Goal: Task Accomplishment & Management: Complete application form

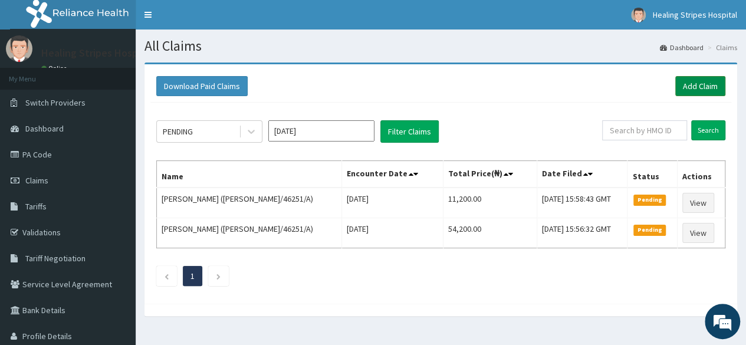
click at [691, 89] on link "Add Claim" at bounding box center [700, 86] width 50 height 20
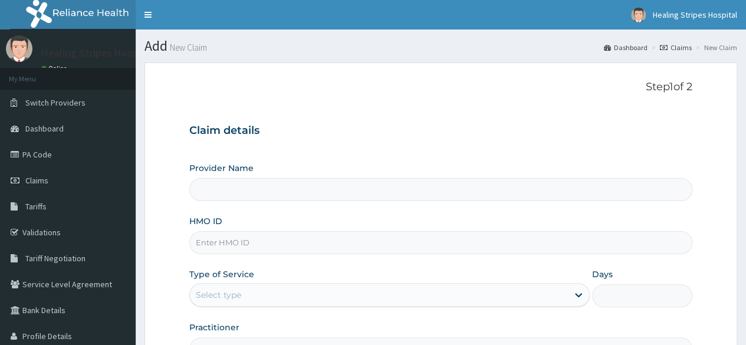
click at [309, 245] on input "HMO ID" at bounding box center [440, 242] width 503 height 23
paste input "GST/10033/A"
type input "GST/10033/A"
type input "Healing Stripes Hospital"
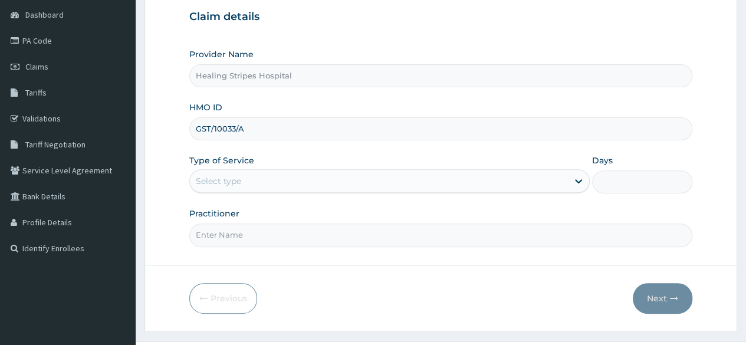
scroll to position [118, 0]
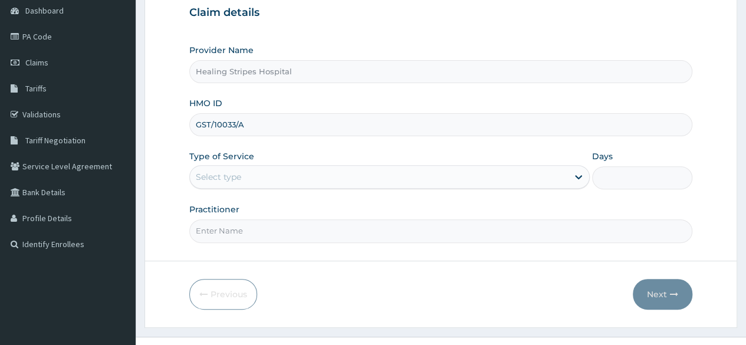
type input "GST/10033/A"
click at [524, 178] on div "Select type" at bounding box center [379, 177] width 378 height 19
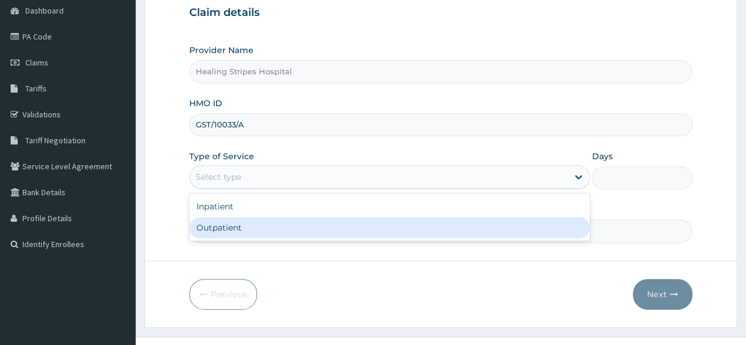
click at [465, 222] on div "Outpatient" at bounding box center [389, 227] width 401 height 21
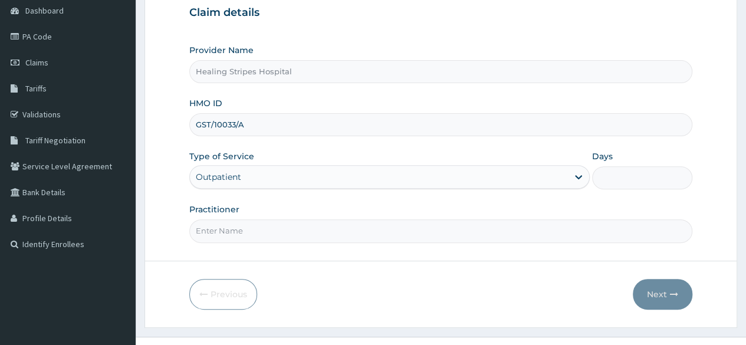
type input "1"
click at [410, 233] on input "Practitioner" at bounding box center [440, 230] width 503 height 23
type input "d"
type input "DR GERADIN"
click at [650, 291] on button "Next" at bounding box center [663, 294] width 60 height 31
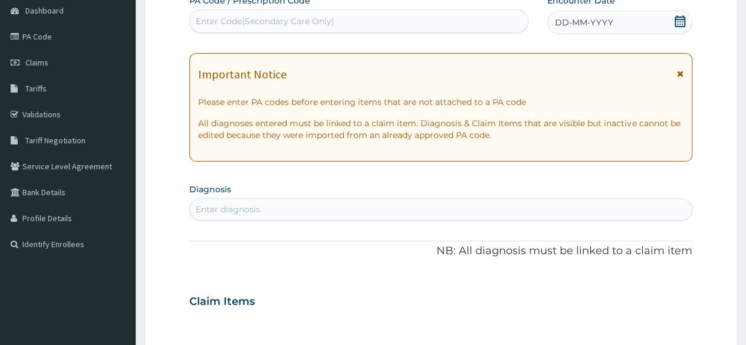
click at [344, 208] on div "Enter diagnosis" at bounding box center [441, 209] width 502 height 19
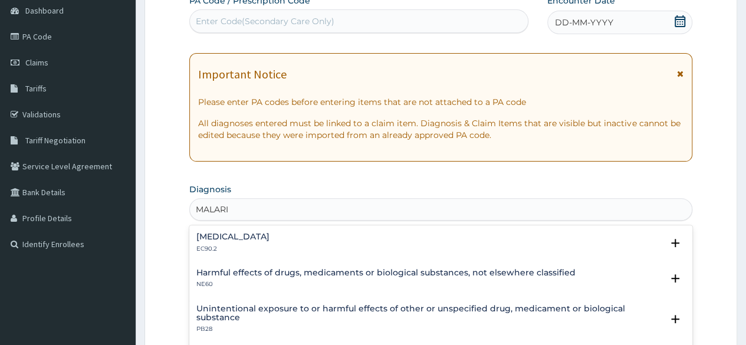
type input "MALARIA"
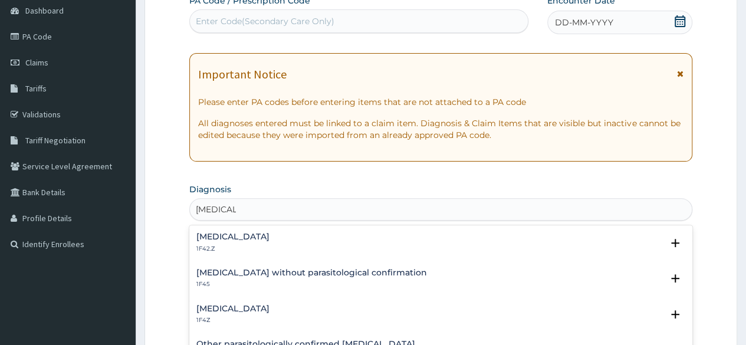
click at [270, 237] on h4 "Plasmodium malariae malaria without complication" at bounding box center [232, 236] width 73 height 9
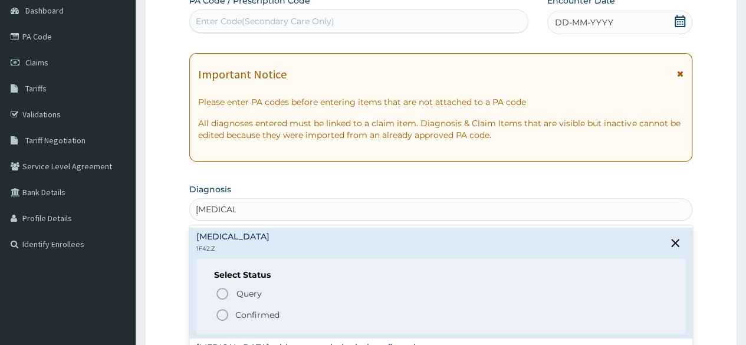
click at [220, 317] on icon "status option filled" at bounding box center [222, 315] width 14 height 14
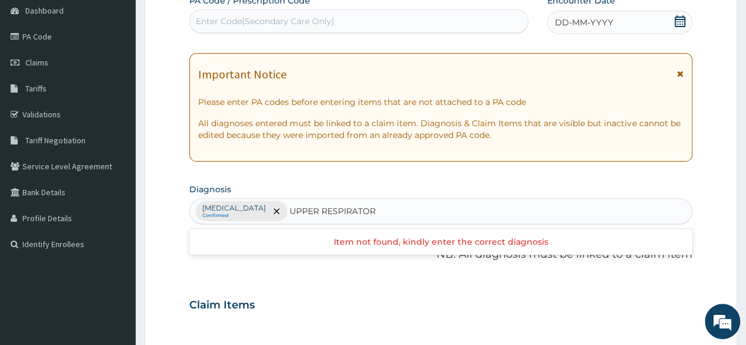
type input "UPPER RESPIRATORY"
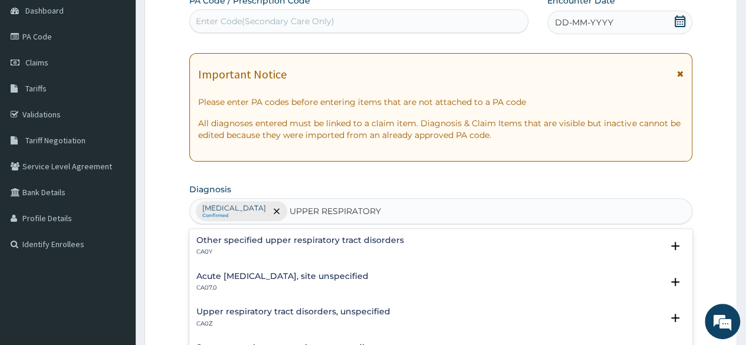
click at [278, 277] on h4 "Acute upper respiratory infection, site unspecified" at bounding box center [282, 276] width 172 height 9
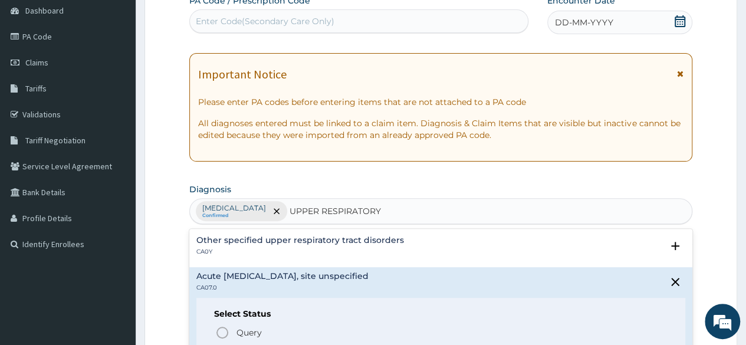
scroll to position [118, 0]
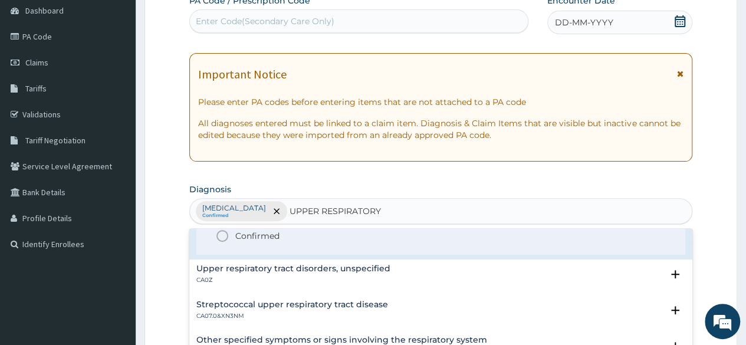
click at [219, 234] on icon "status option filled" at bounding box center [222, 236] width 14 height 14
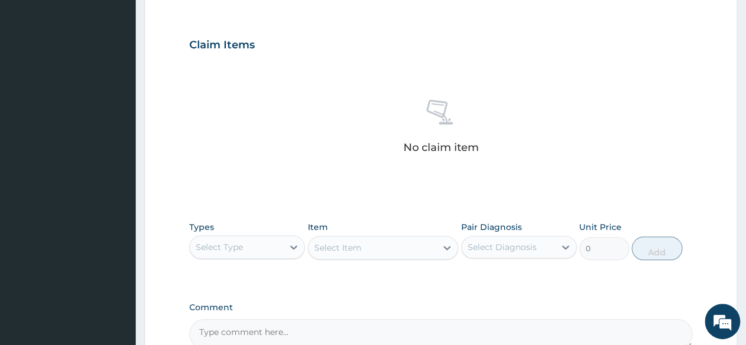
scroll to position [472, 0]
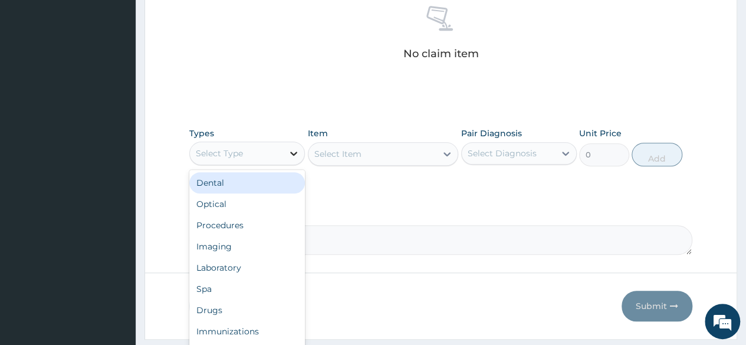
click at [285, 148] on div at bounding box center [293, 153] width 21 height 21
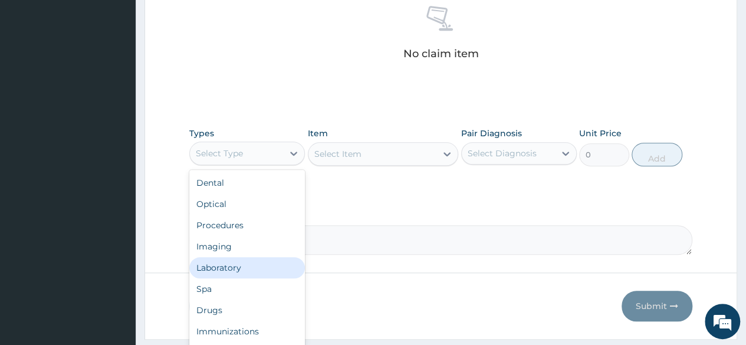
click at [242, 267] on div "Laboratory" at bounding box center [247, 267] width 116 height 21
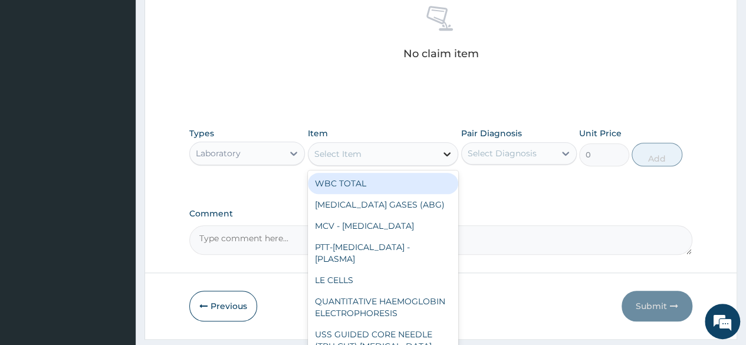
click at [436, 155] on div at bounding box center [446, 153] width 21 height 21
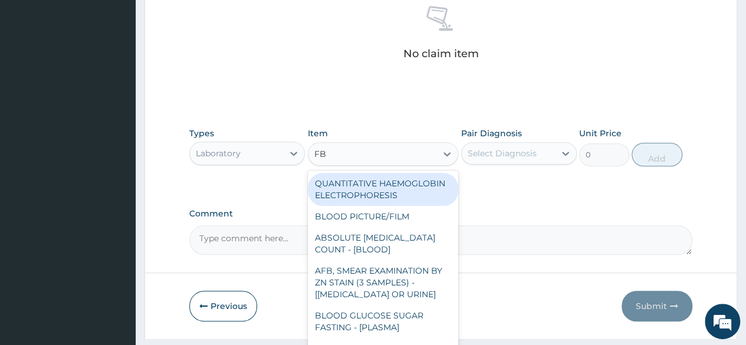
type input "FBC"
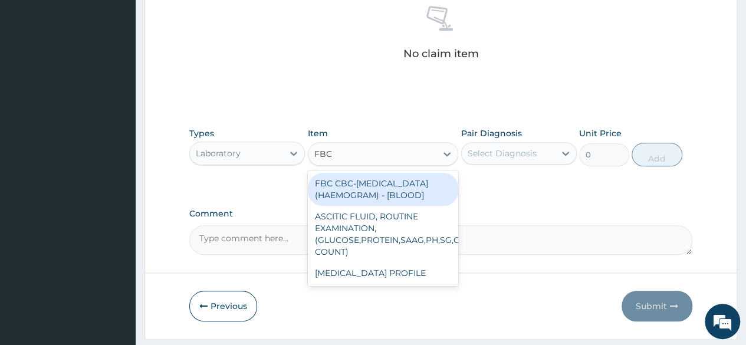
click at [370, 194] on div "FBC CBC-COMPLETE BLOOD COUNT (HAEMOGRAM) - [BLOOD]" at bounding box center [383, 189] width 151 height 33
type input "6000"
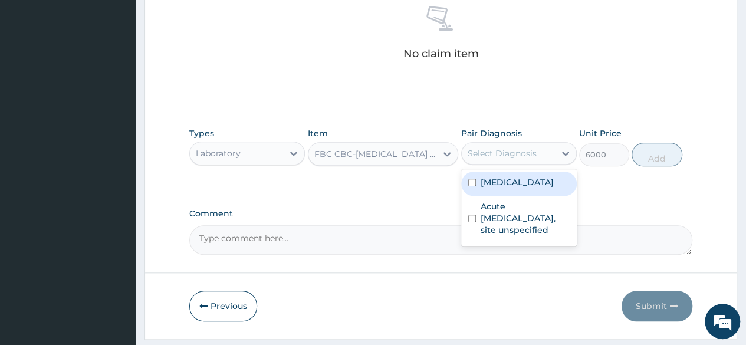
click at [512, 151] on div "Select Diagnosis" at bounding box center [502, 153] width 69 height 12
click at [497, 188] on label "Plasmodium malariae malaria without complication" at bounding box center [517, 182] width 73 height 12
checkbox input "true"
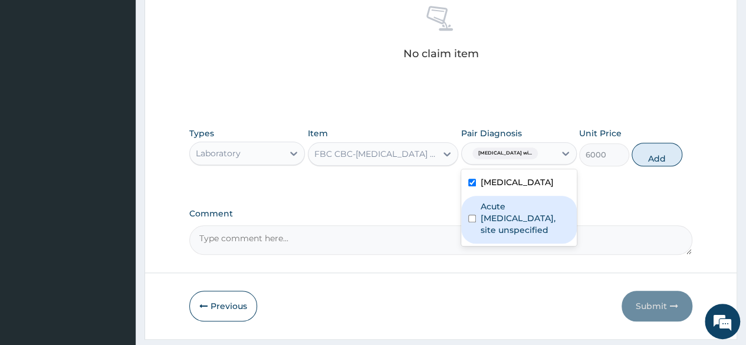
drag, startPoint x: 504, startPoint y: 237, endPoint x: 617, endPoint y: 179, distance: 126.6
click at [505, 236] on label "Acute upper respiratory infection, site unspecified" at bounding box center [525, 218] width 89 height 35
checkbox input "true"
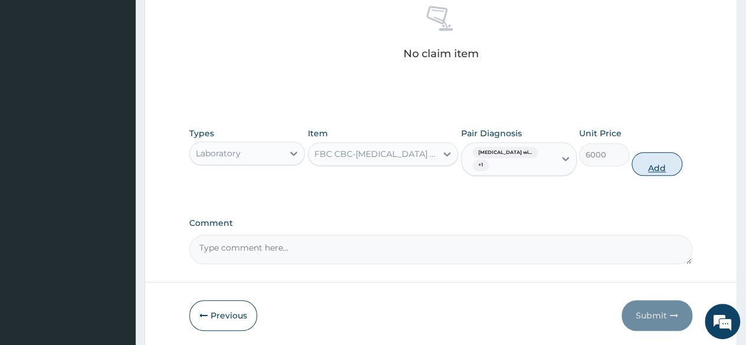
click at [667, 160] on button "Add" at bounding box center [657, 164] width 50 height 24
type input "0"
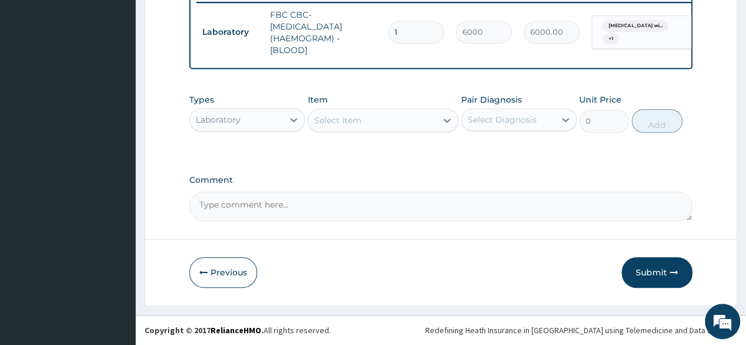
click at [404, 129] on div "Select Item" at bounding box center [372, 120] width 129 height 19
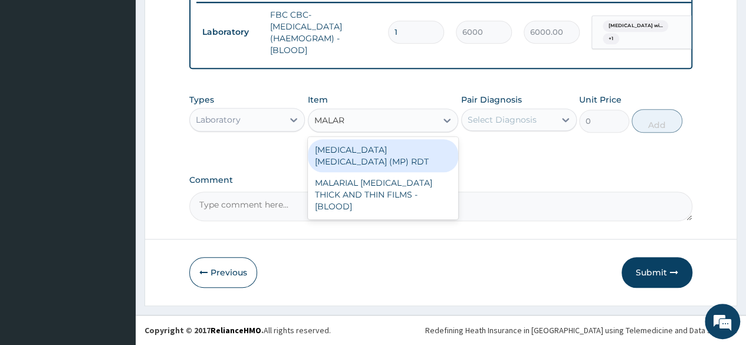
type input "MALARI"
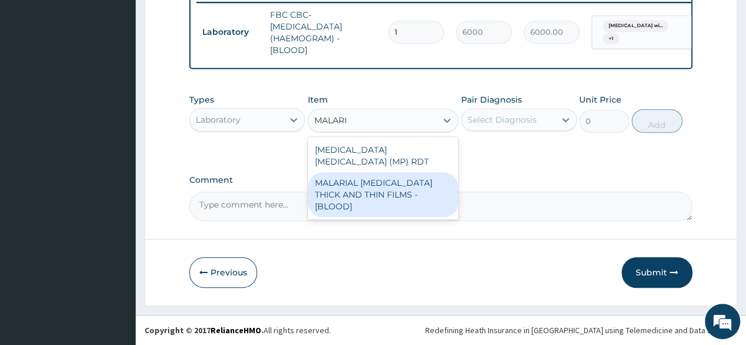
click at [364, 182] on div "MALARIAL PARASITE THICK AND THIN FILMS - [BLOOD]" at bounding box center [383, 194] width 151 height 45
type input "2625"
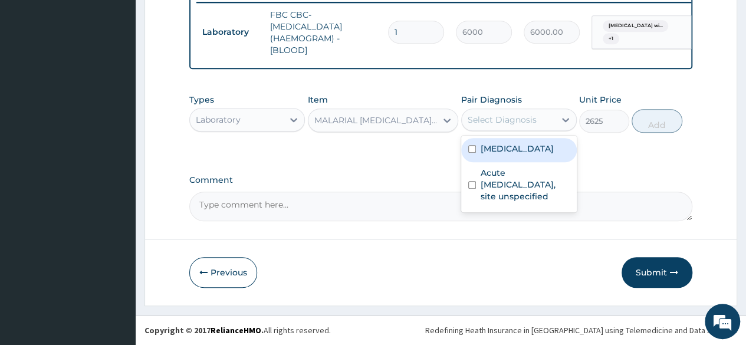
drag, startPoint x: 541, startPoint y: 125, endPoint x: 539, endPoint y: 152, distance: 27.3
click at [541, 124] on div "Select Diagnosis" at bounding box center [508, 119] width 93 height 19
click at [529, 155] on label "Plasmodium malariae malaria without complication" at bounding box center [517, 149] width 73 height 12
checkbox input "true"
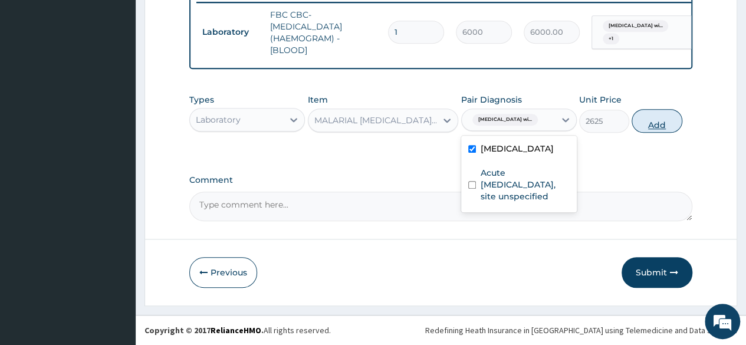
click at [655, 124] on button "Add" at bounding box center [657, 121] width 50 height 24
type input "0"
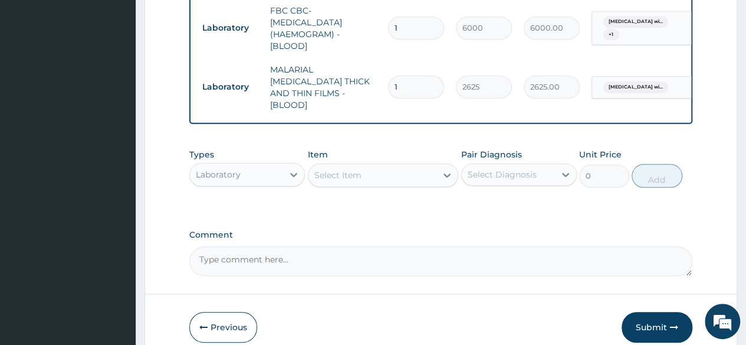
drag, startPoint x: 291, startPoint y: 172, endPoint x: 281, endPoint y: 177, distance: 11.9
click at [291, 172] on icon at bounding box center [294, 175] width 12 height 12
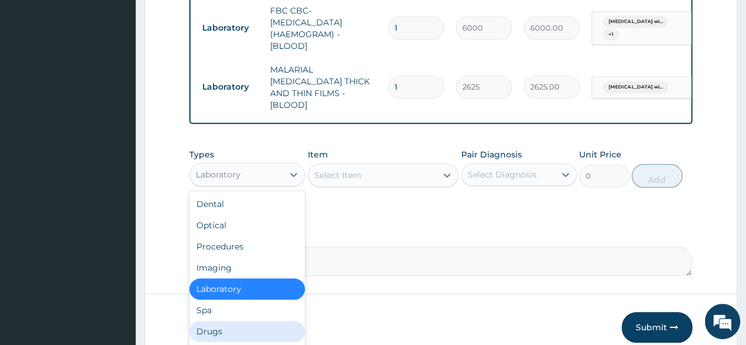
click at [229, 324] on div "Drugs" at bounding box center [247, 331] width 116 height 21
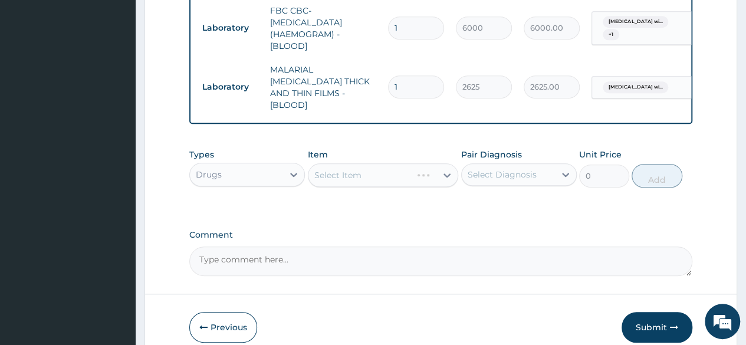
scroll to position [521, 0]
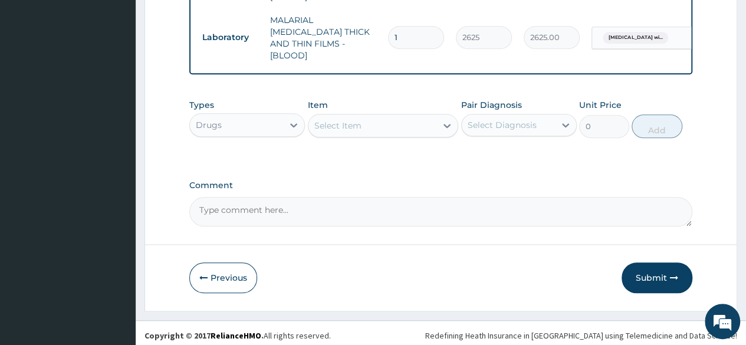
click at [421, 122] on div "Select Item" at bounding box center [372, 125] width 129 height 19
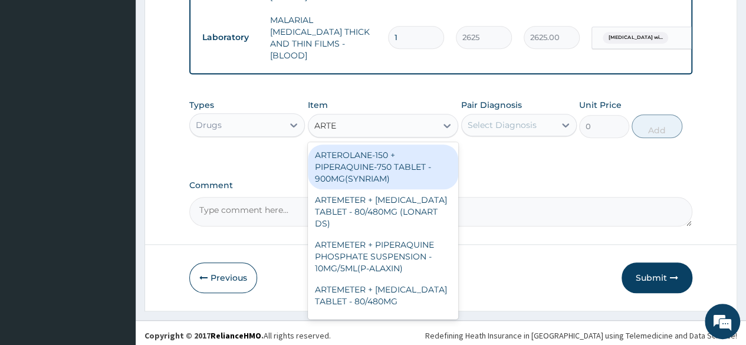
type input "ARTEM"
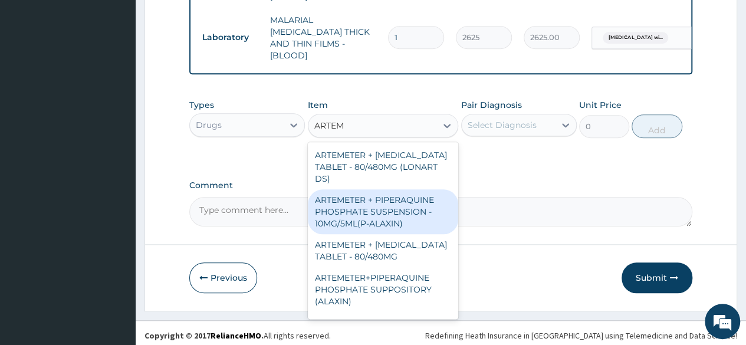
scroll to position [59, 0]
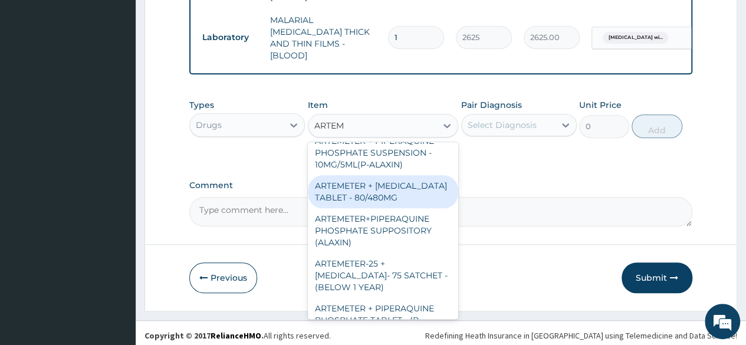
click at [380, 195] on div "ARTEMETER + LUMEFANTRINE TABLET - 80/480MG" at bounding box center [383, 191] width 151 height 33
type input "416"
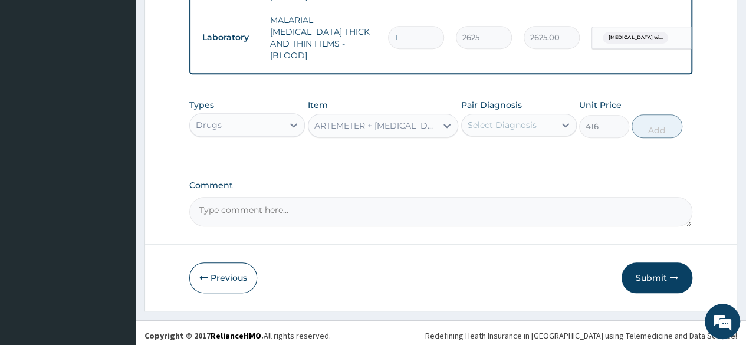
click at [532, 122] on div "Select Diagnosis" at bounding box center [502, 125] width 69 height 12
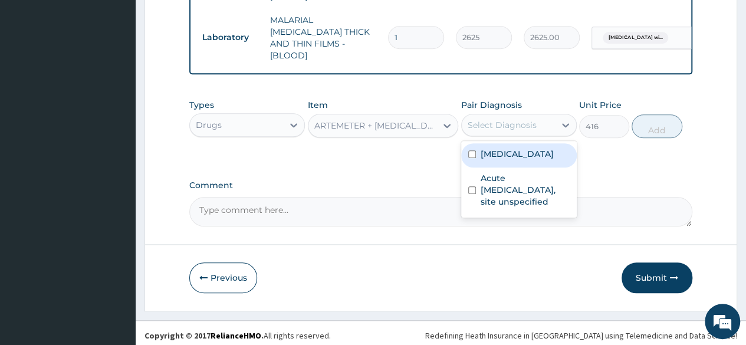
click at [519, 160] on label "Plasmodium malariae malaria without complication" at bounding box center [517, 154] width 73 height 12
checkbox input "true"
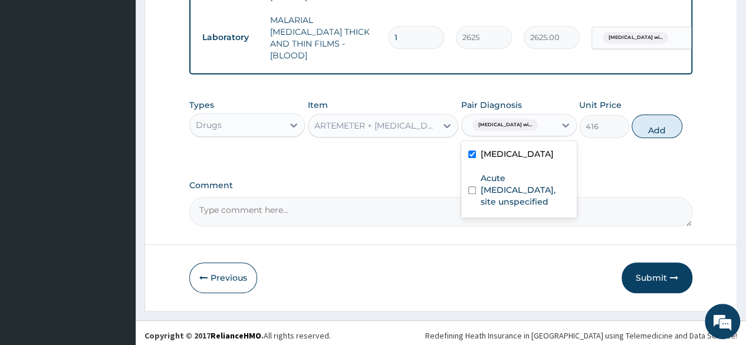
drag, startPoint x: 655, startPoint y: 127, endPoint x: 543, endPoint y: 136, distance: 112.5
click at [655, 126] on button "Add" at bounding box center [657, 126] width 50 height 24
type input "0"
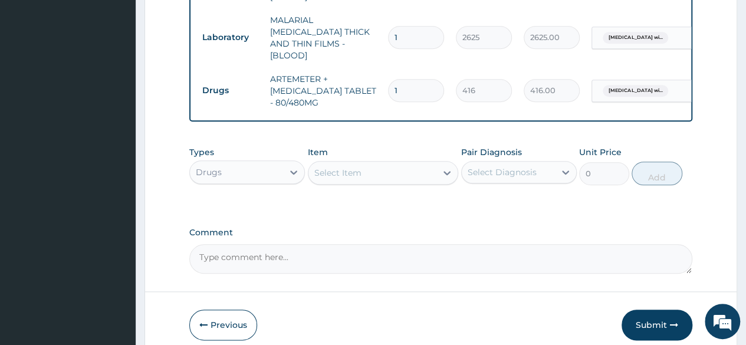
type input "0.00"
type input "6"
type input "2496.00"
type input "6"
click at [402, 166] on div "Select Item" at bounding box center [372, 172] width 129 height 19
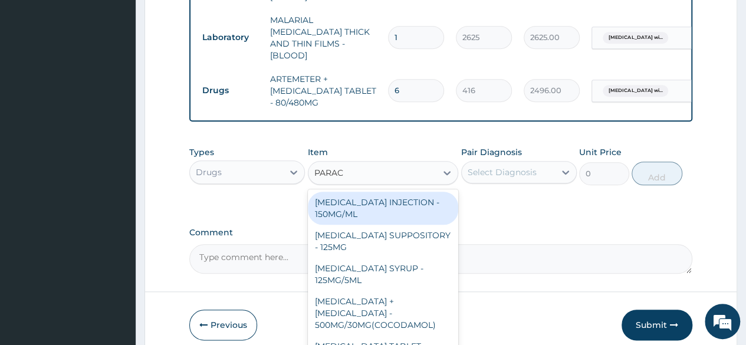
type input "PARACE"
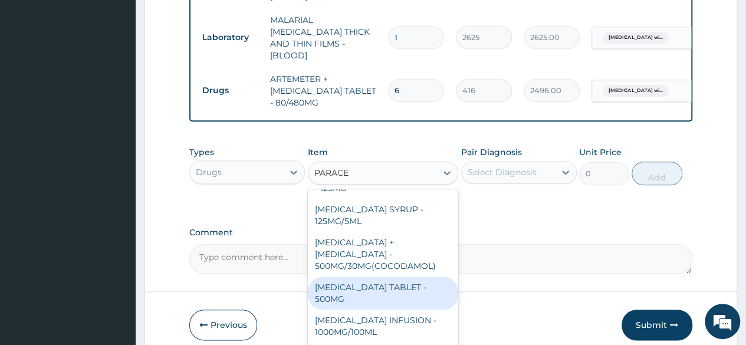
drag, startPoint x: 369, startPoint y: 281, endPoint x: 512, endPoint y: 224, distance: 153.6
click at [370, 280] on div "PARACETAMOL TABLET - 500MG" at bounding box center [383, 293] width 151 height 33
type input "38.400000000000006"
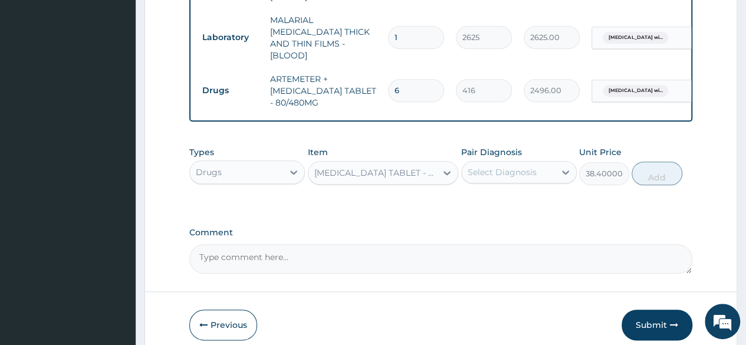
click at [549, 163] on div "Select Diagnosis" at bounding box center [508, 172] width 93 height 19
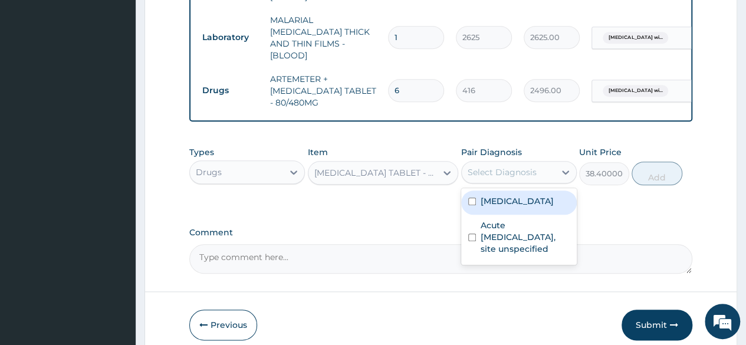
click at [530, 207] on label "Plasmodium malariae malaria without complication" at bounding box center [517, 201] width 73 height 12
checkbox input "true"
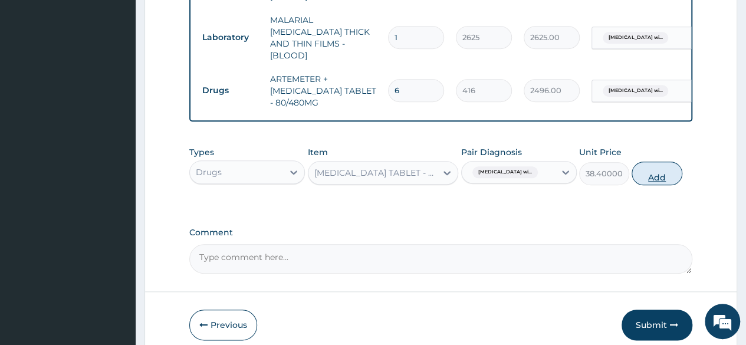
click at [667, 168] on button "Add" at bounding box center [657, 174] width 50 height 24
type input "0"
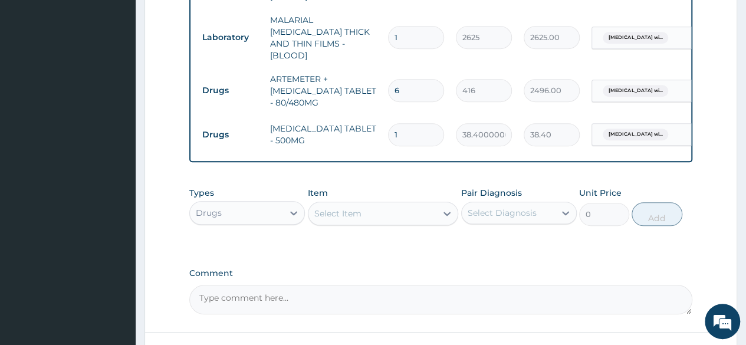
type input "18"
type input "691.20"
type input "18"
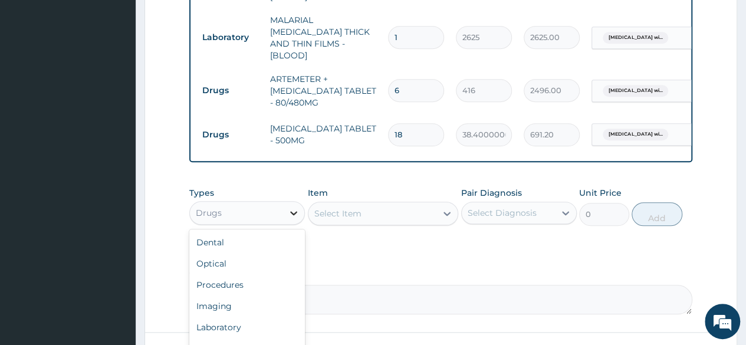
click at [290, 211] on icon at bounding box center [294, 213] width 12 height 12
click at [249, 277] on div "Procedures" at bounding box center [247, 284] width 116 height 21
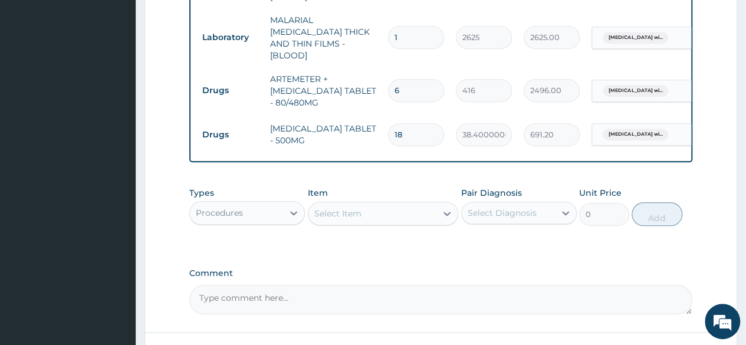
click at [403, 212] on div "Select Item" at bounding box center [372, 213] width 129 height 19
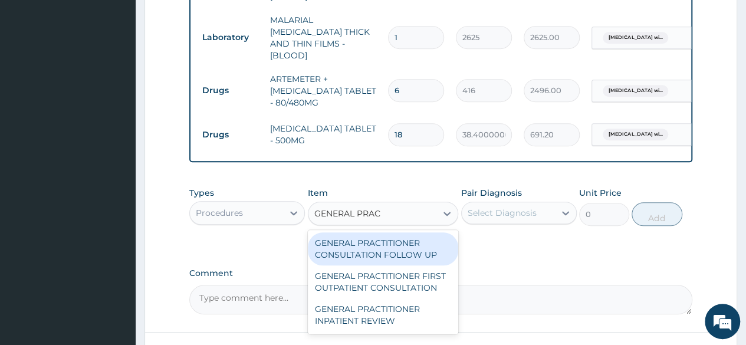
type input "GENERAL PRACT"
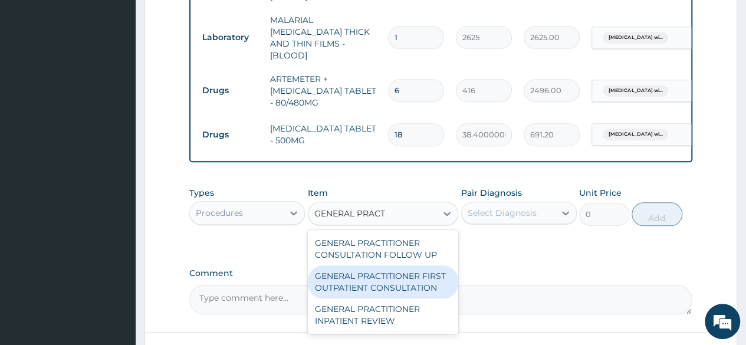
click at [390, 277] on div "GENERAL PRACTITIONER FIRST OUTPATIENT CONSULTATION" at bounding box center [383, 281] width 151 height 33
type input "4500"
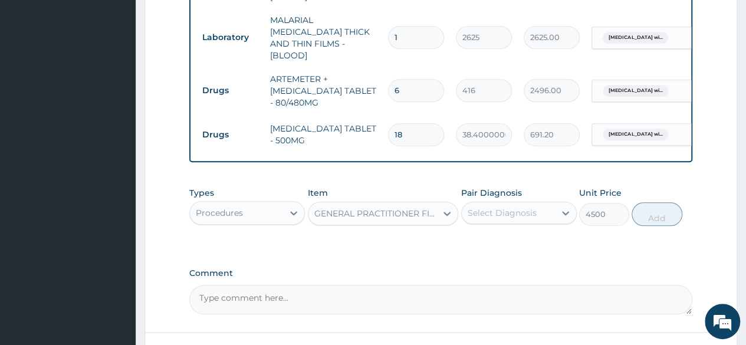
click at [536, 207] on div "Select Diagnosis" at bounding box center [508, 213] width 93 height 19
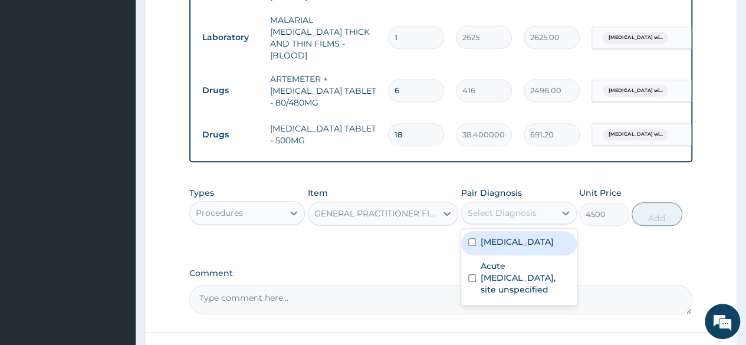
click at [526, 248] on label "Plasmodium malariae malaria without complication" at bounding box center [517, 242] width 73 height 12
checkbox input "true"
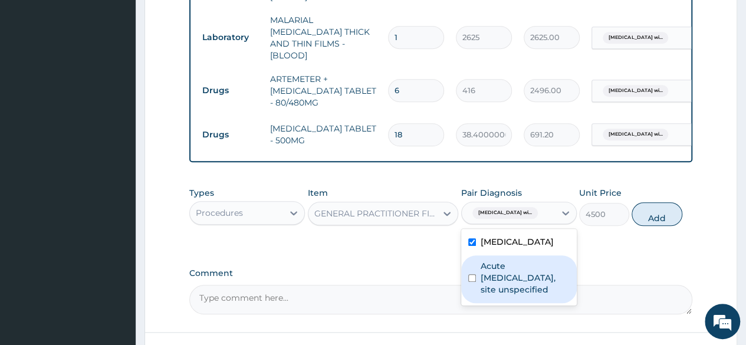
drag, startPoint x: 513, startPoint y: 303, endPoint x: 533, endPoint y: 283, distance: 28.4
click at [513, 296] on label "Acute upper respiratory infection, site unspecified" at bounding box center [525, 277] width 89 height 35
checkbox input "true"
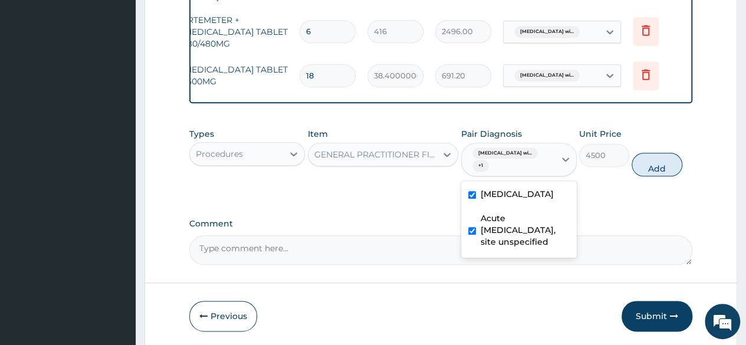
scroll to position [0, 0]
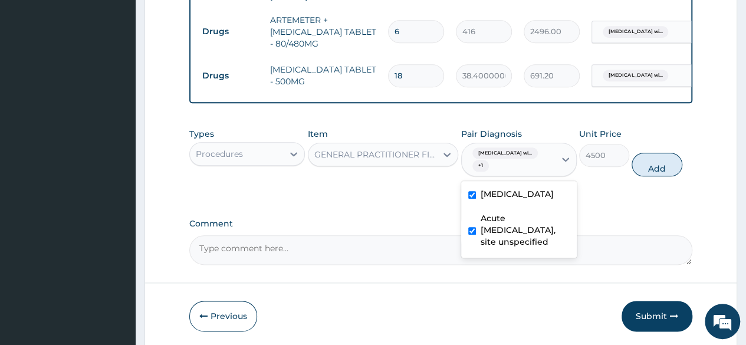
click at [375, 222] on label "Comment" at bounding box center [440, 224] width 503 height 10
click at [375, 235] on textarea "Comment" at bounding box center [440, 249] width 503 height 29
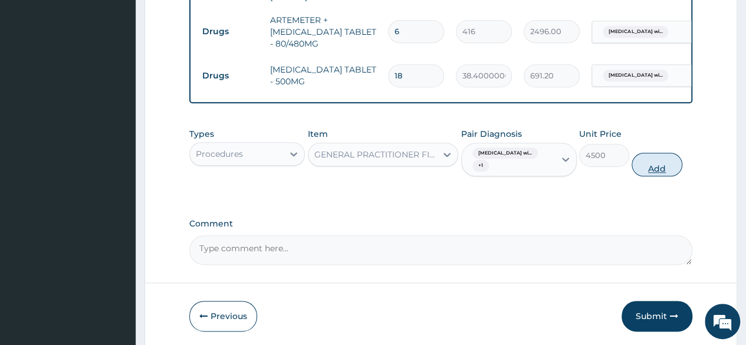
click at [658, 159] on button "Add" at bounding box center [657, 165] width 50 height 24
type input "0"
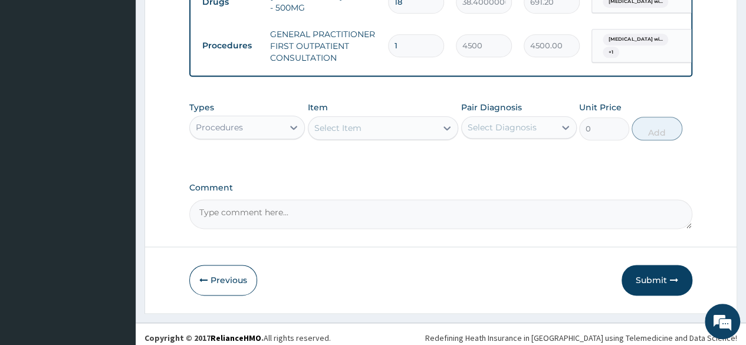
scroll to position [657, 0]
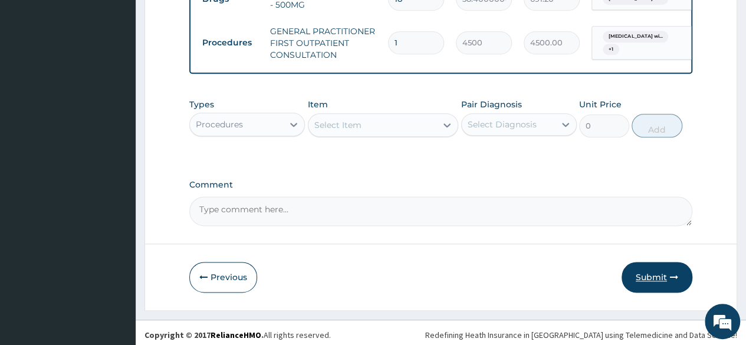
click at [658, 271] on button "Submit" at bounding box center [657, 277] width 71 height 31
click at [647, 277] on button "Submit" at bounding box center [657, 277] width 71 height 31
click at [646, 273] on button "Submit" at bounding box center [657, 277] width 71 height 31
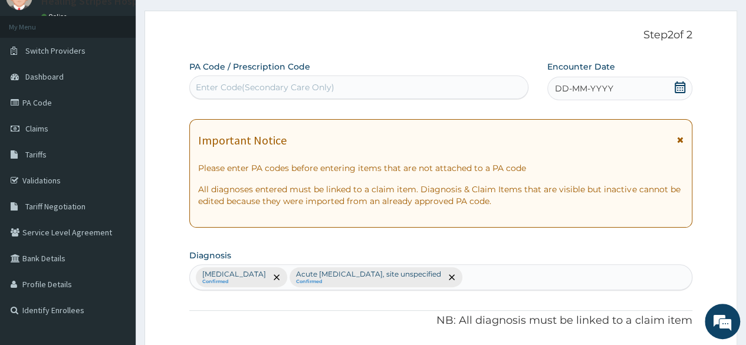
scroll to position [0, 0]
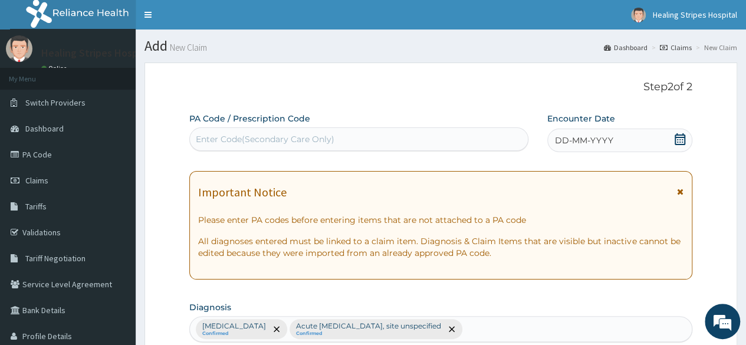
click at [681, 139] on icon at bounding box center [680, 139] width 12 height 12
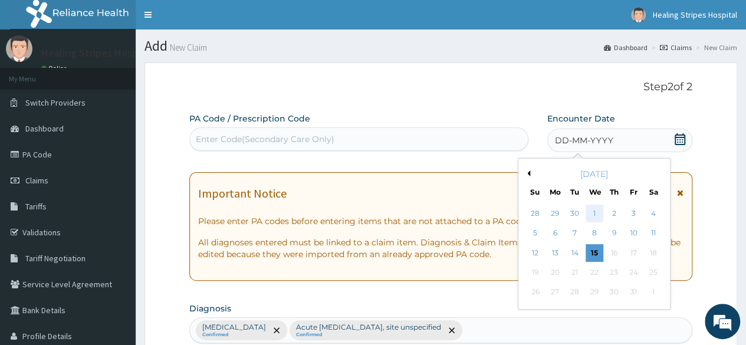
click at [591, 213] on div "1" at bounding box center [594, 214] width 18 height 18
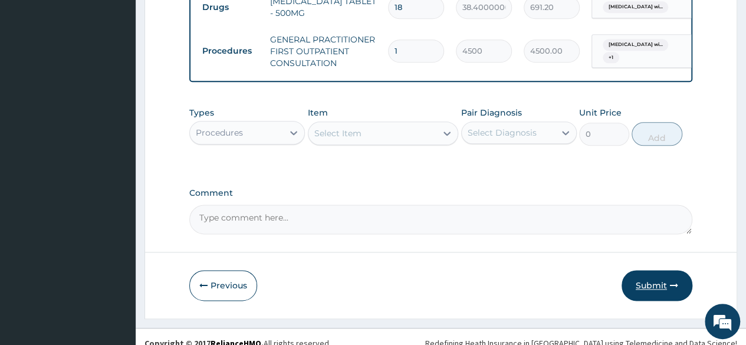
click at [645, 279] on button "Submit" at bounding box center [657, 285] width 71 height 31
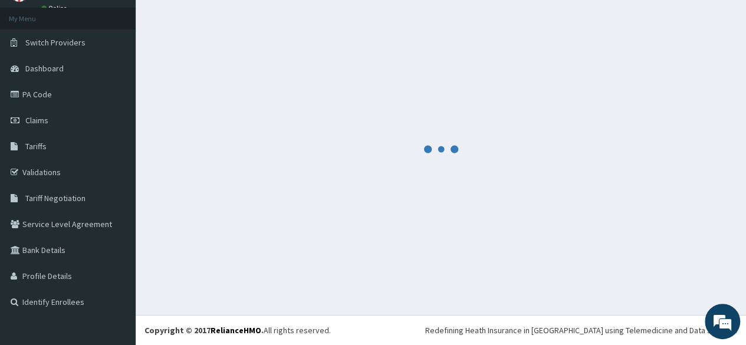
scroll to position [60, 0]
